Goal: Find specific page/section: Find specific page/section

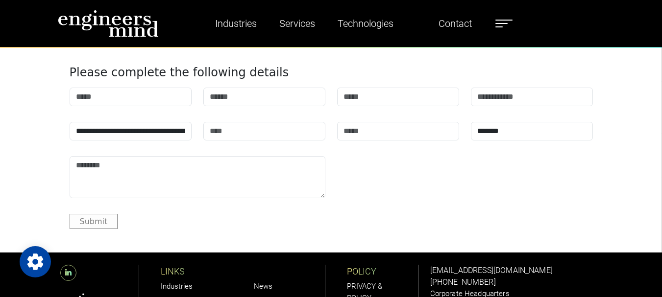
scroll to position [2889, 0]
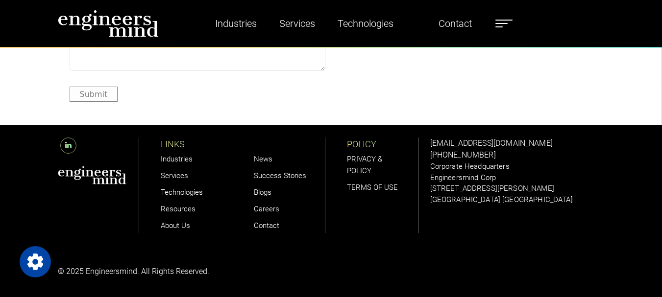
click at [261, 213] on link "Careers" at bounding box center [266, 209] width 25 height 9
